Goal: Navigation & Orientation: Find specific page/section

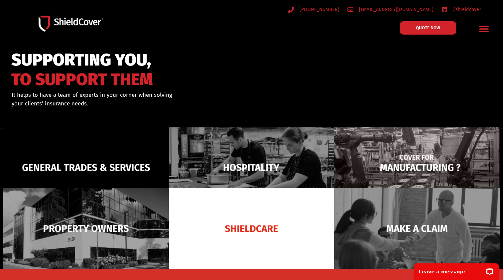
click at [424, 165] on img at bounding box center [417, 167] width 166 height 81
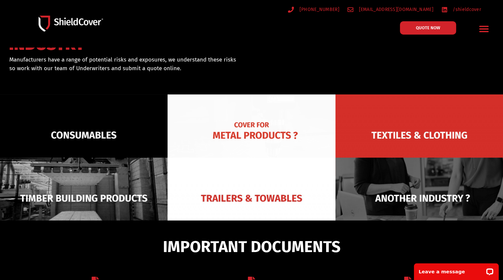
scroll to position [42, 0]
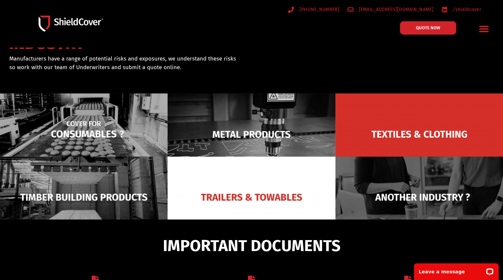
click at [102, 131] on img at bounding box center [84, 134] width 168 height 82
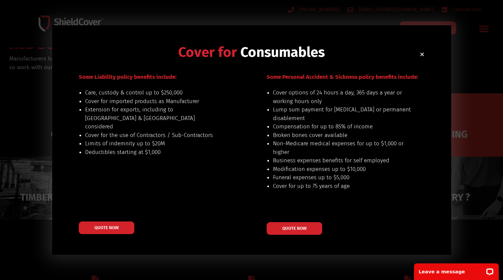
click at [421, 55] on icon "Close" at bounding box center [422, 54] width 5 height 5
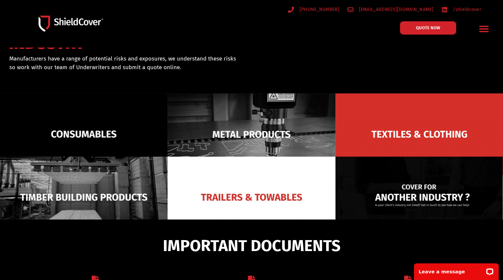
click at [378, 186] on img at bounding box center [420, 198] width 168 height 82
